Goal: Information Seeking & Learning: Find specific fact

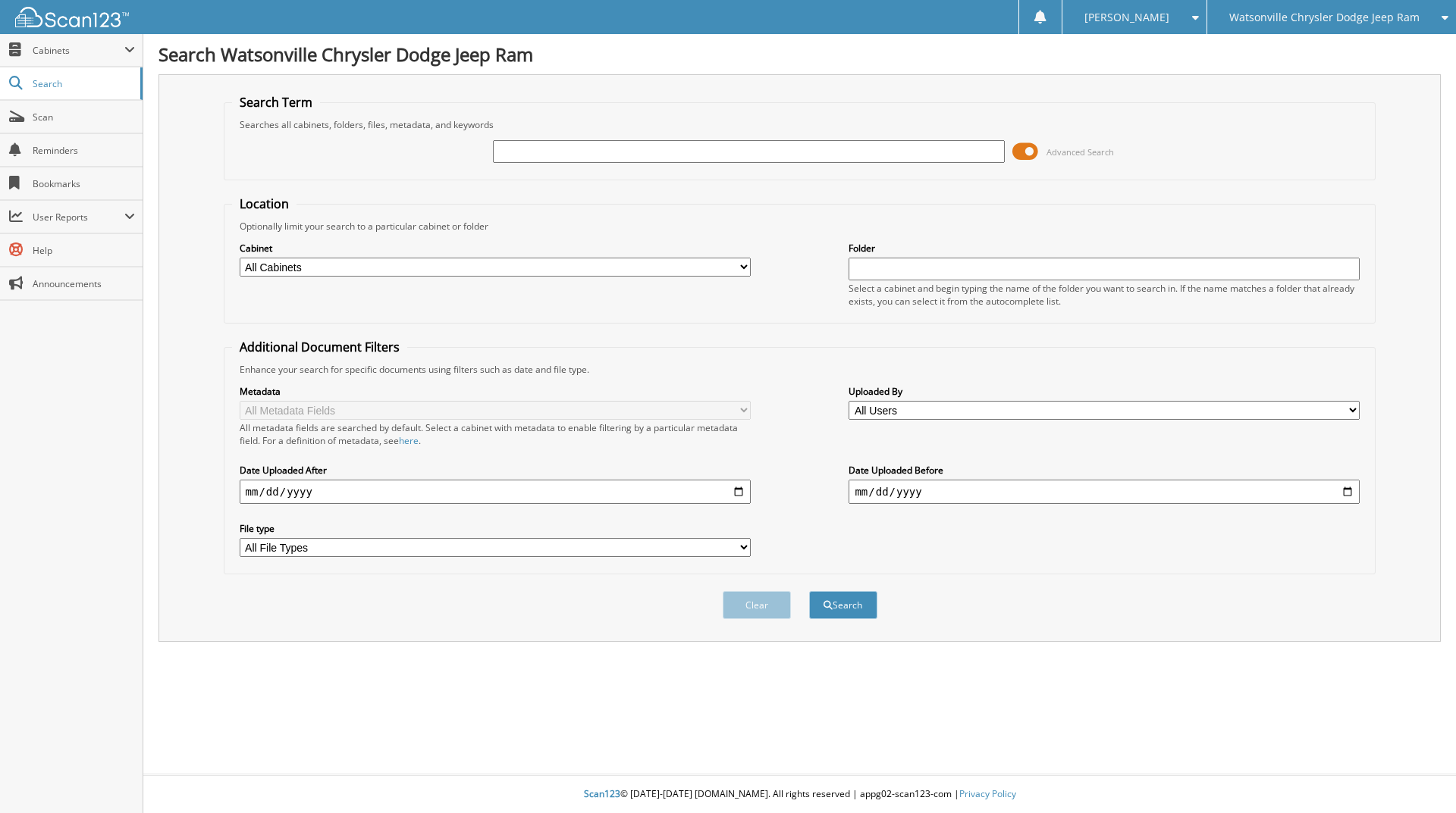
click at [584, 159] on input "text" at bounding box center [748, 152] width 511 height 22
type input "24527"
click at [809, 592] on button "Search" at bounding box center [843, 606] width 68 height 28
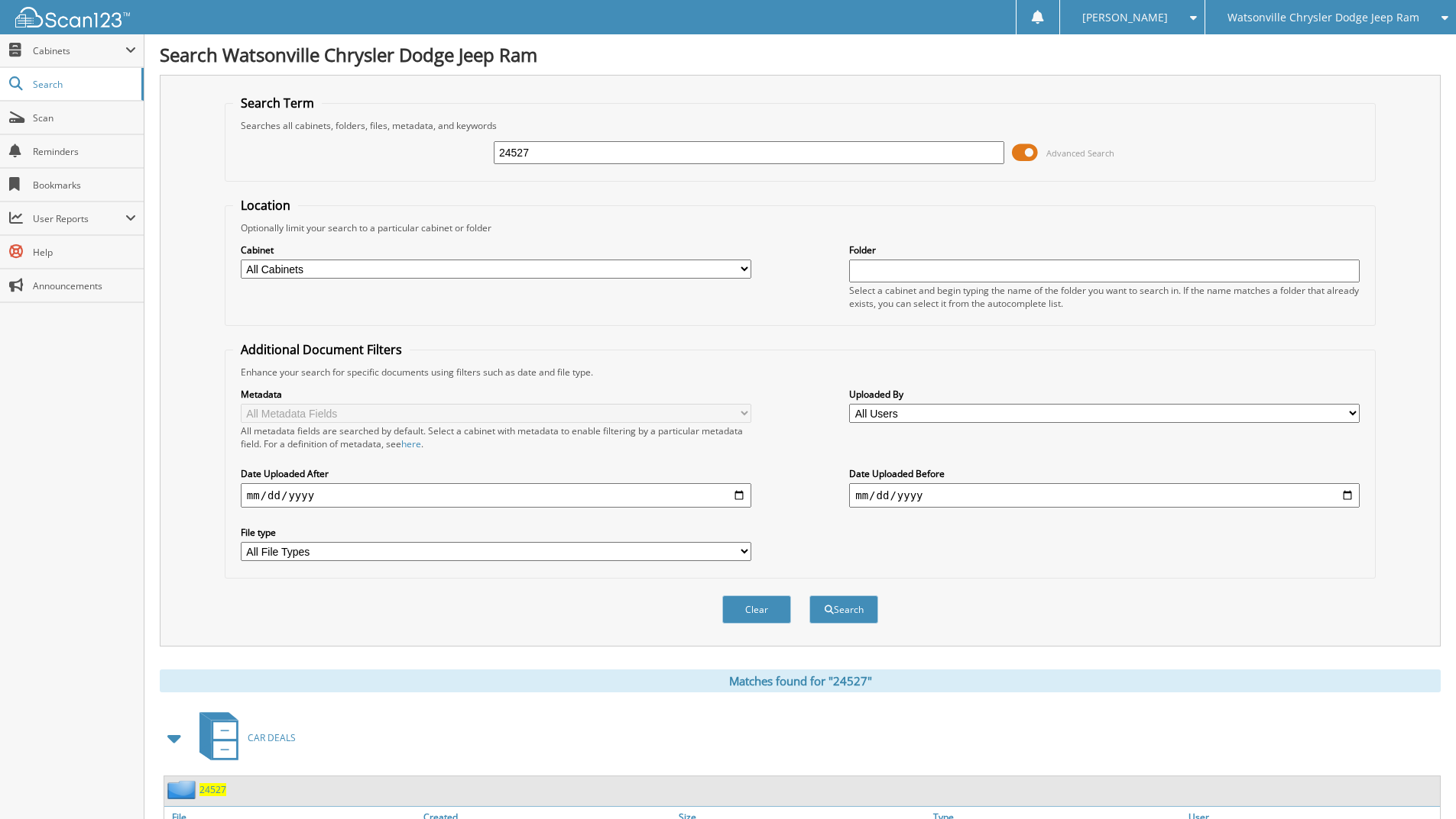
click at [1051, 213] on fieldset "Location Optionally limit your search to a particular cabinet or folder Cabinet…" at bounding box center [800, 261] width 1150 height 129
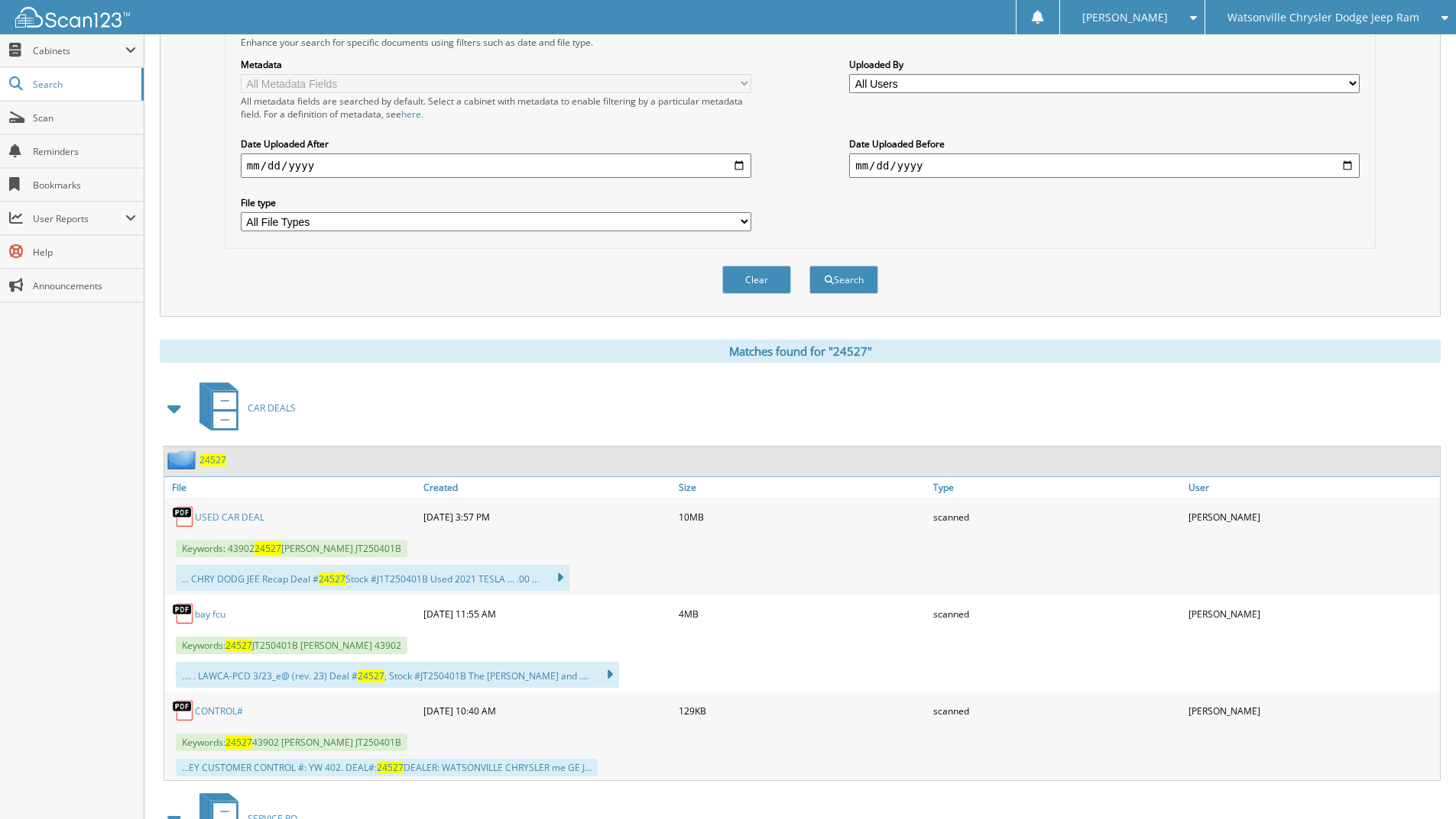
scroll to position [354, 0]
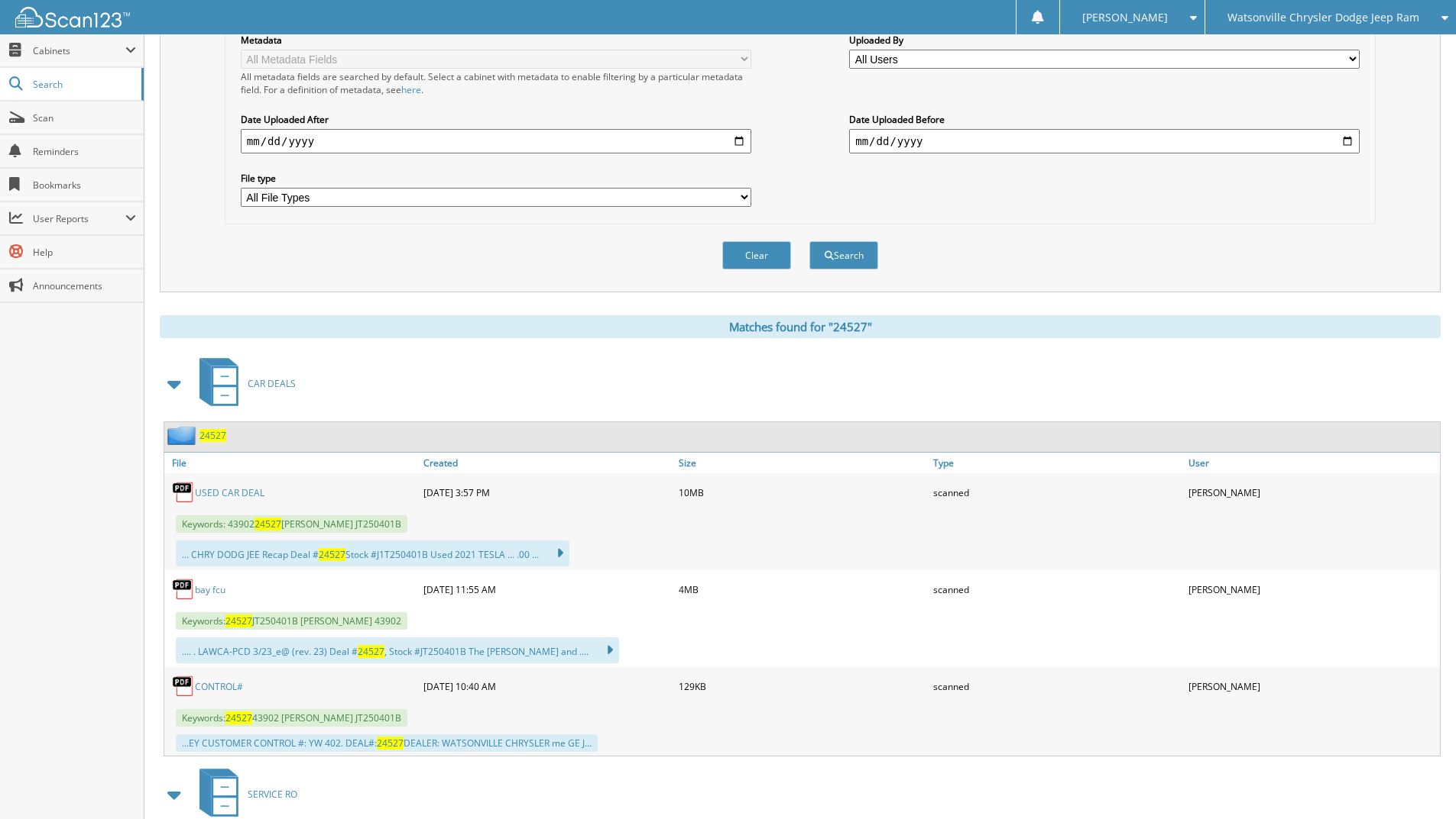
click at [210, 597] on link "bay fcu" at bounding box center [210, 590] width 31 height 13
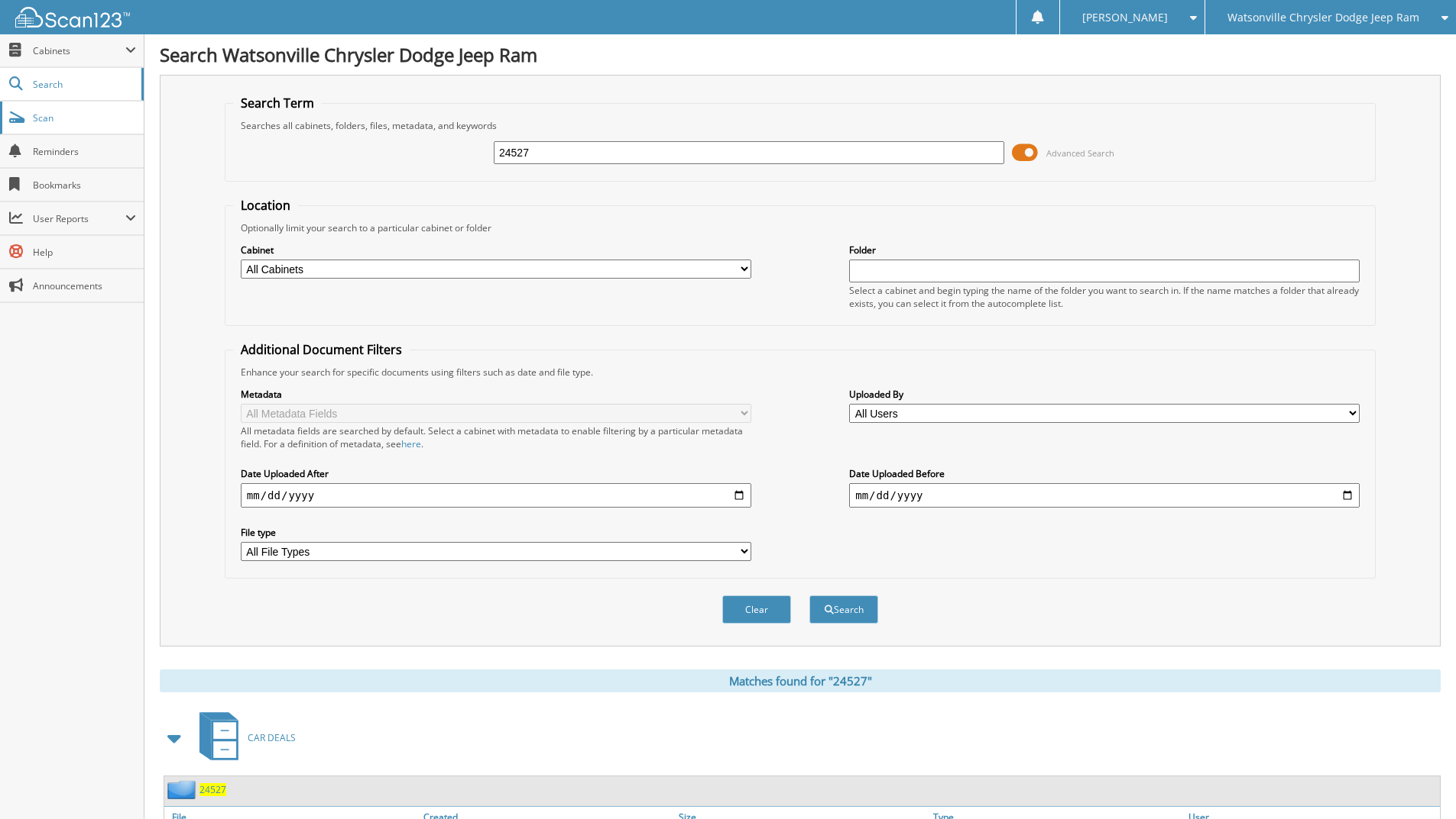
click at [55, 113] on span "Scan" at bounding box center [84, 118] width 103 height 13
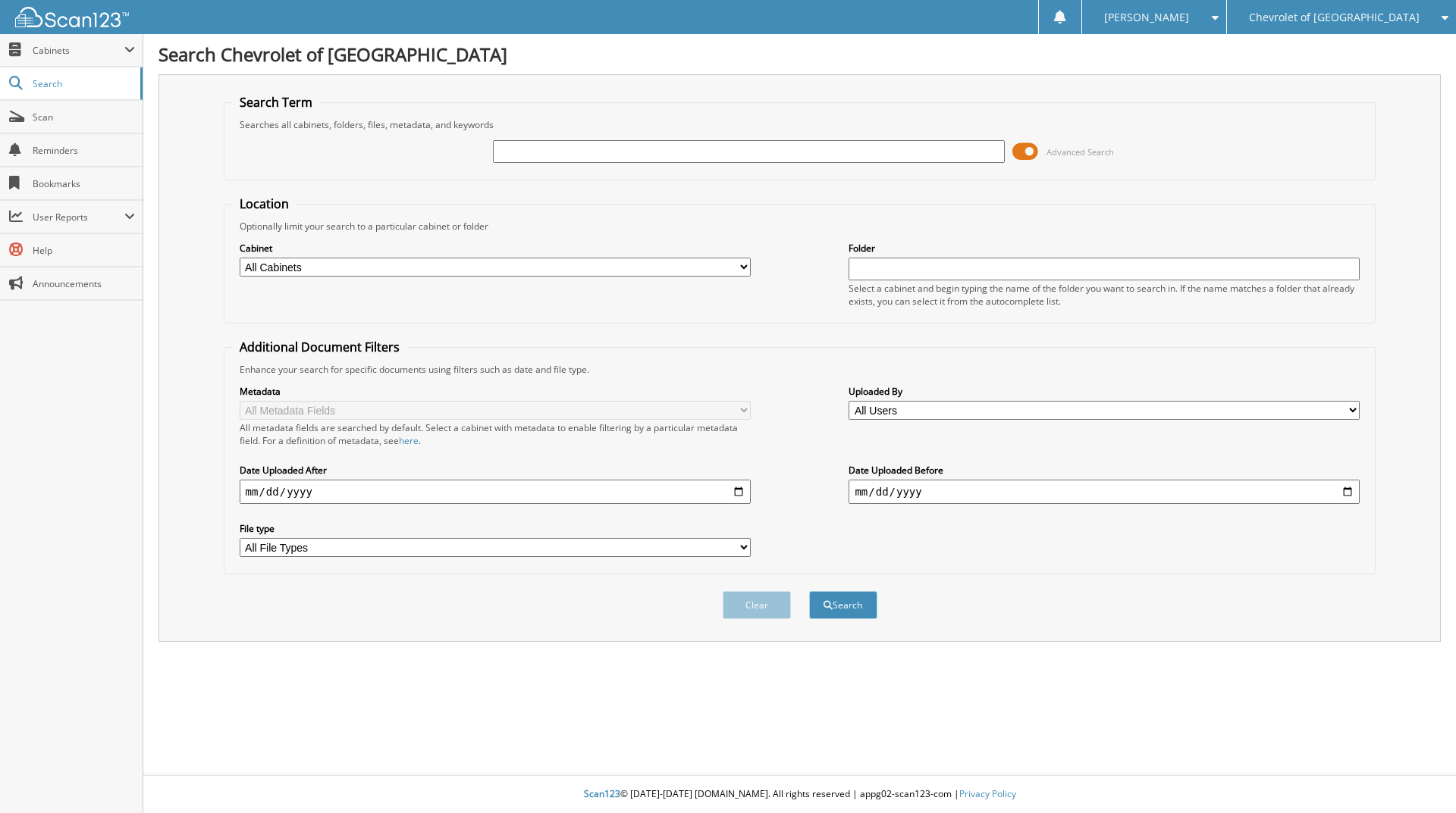
click at [597, 154] on input "text" at bounding box center [748, 152] width 511 height 22
type input "79280"
click at [809, 592] on button "Search" at bounding box center [843, 606] width 68 height 28
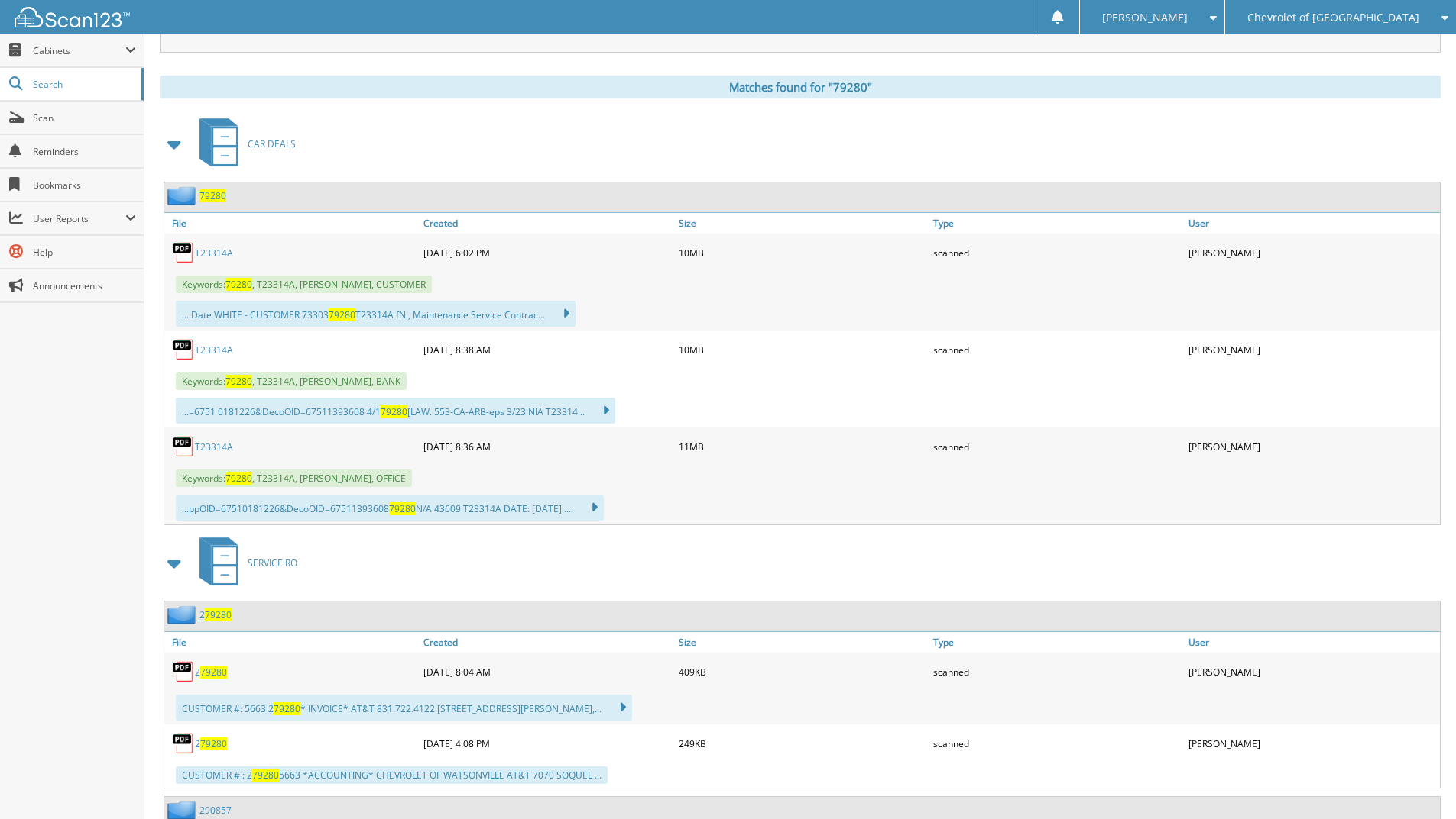
scroll to position [585, 0]
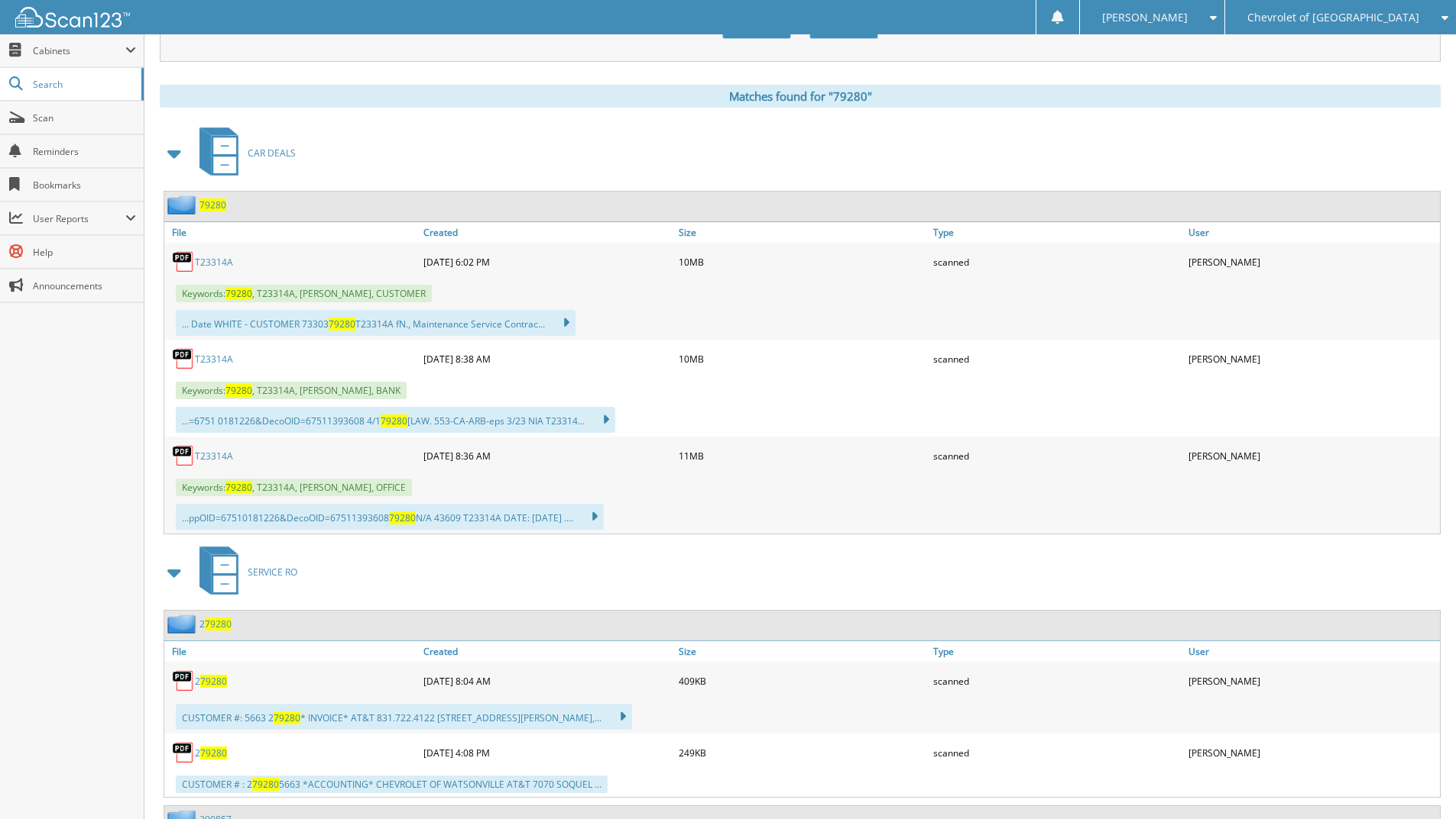
click at [219, 261] on link "T23314A" at bounding box center [214, 262] width 38 height 13
click at [211, 359] on link "T23314A" at bounding box center [214, 360] width 38 height 13
click at [194, 454] on img at bounding box center [183, 455] width 23 height 22
drag, startPoint x: 209, startPoint y: 459, endPoint x: 289, endPoint y: 465, distance: 80.2
click at [208, 458] on link "T23314A" at bounding box center [214, 456] width 38 height 13
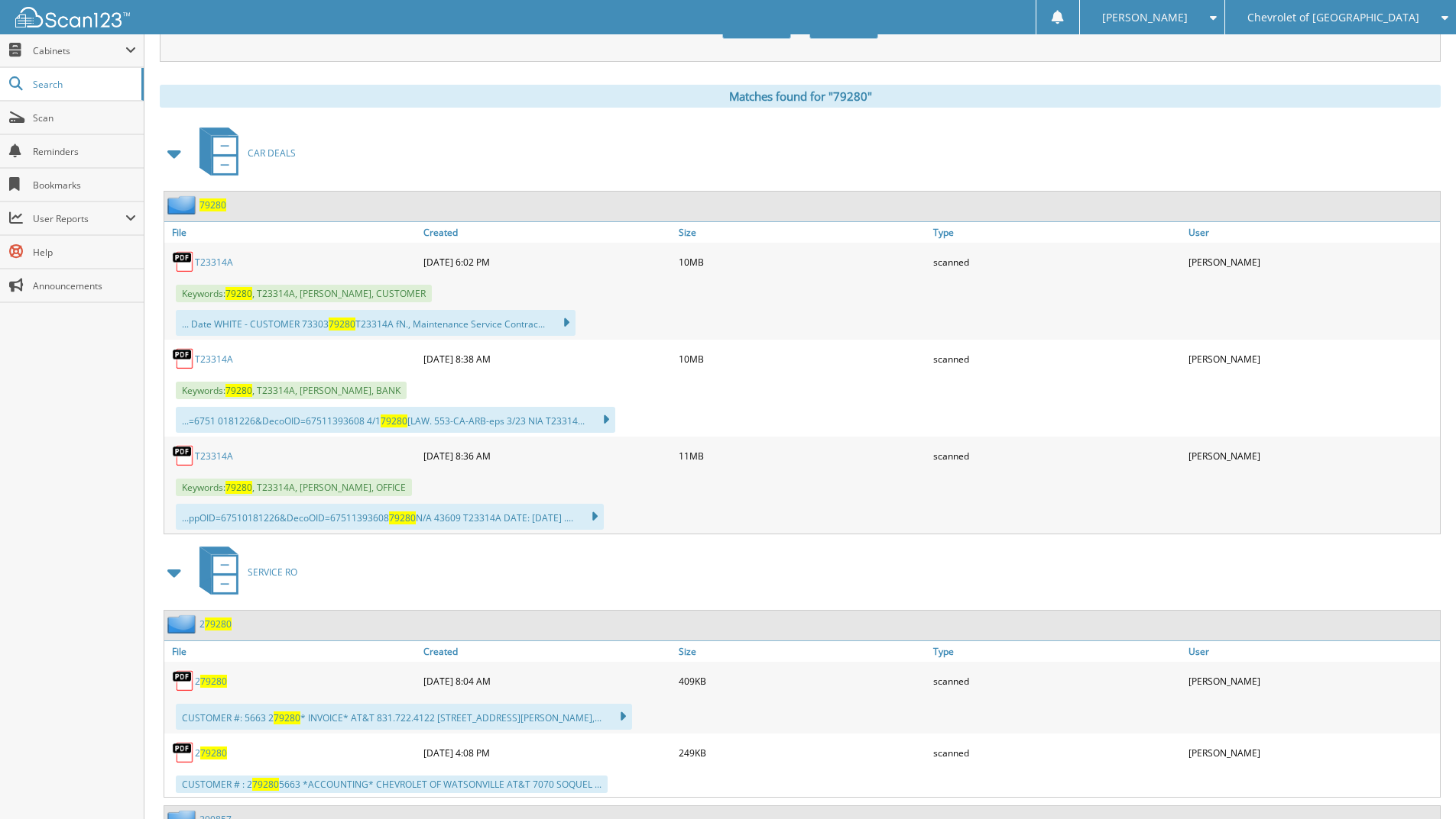
click at [212, 454] on link "T23314A" at bounding box center [214, 456] width 38 height 13
click at [221, 456] on link "T23314A" at bounding box center [214, 456] width 38 height 13
click at [206, 452] on link "T23314A" at bounding box center [214, 456] width 38 height 13
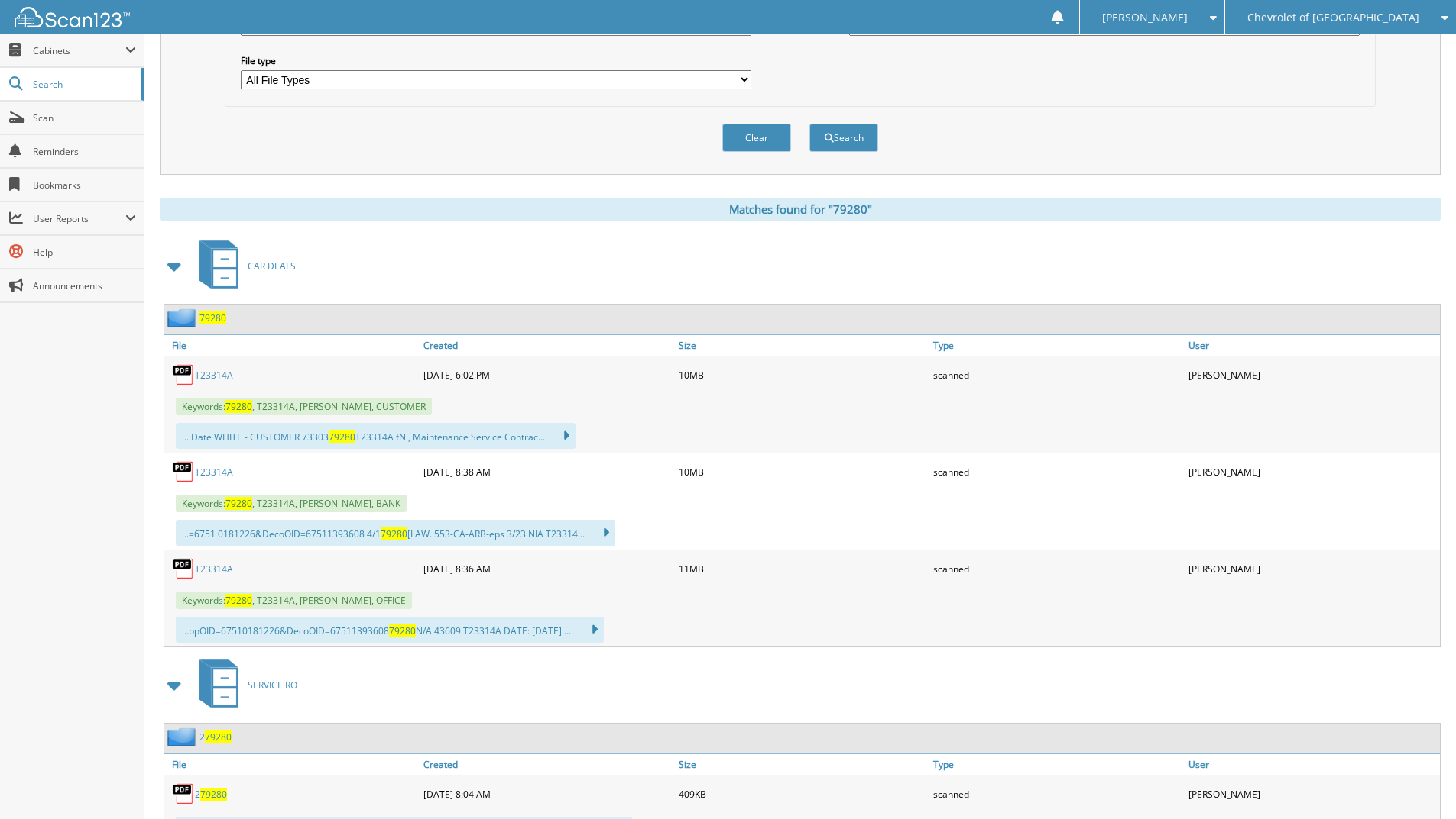
scroll to position [502, 0]
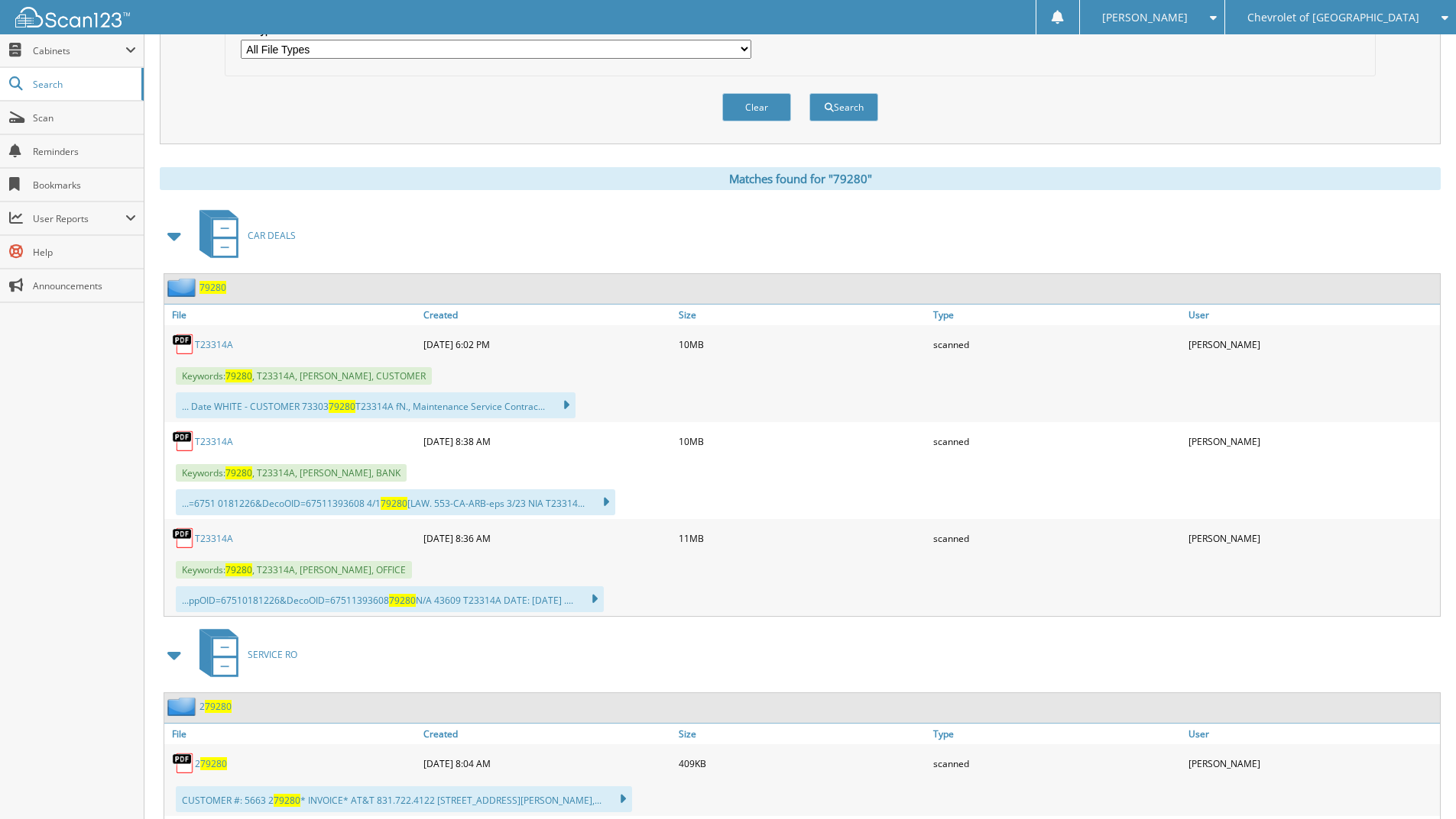
click at [211, 343] on link "T23314A" at bounding box center [214, 345] width 38 height 13
